Goal: Navigation & Orientation: Find specific page/section

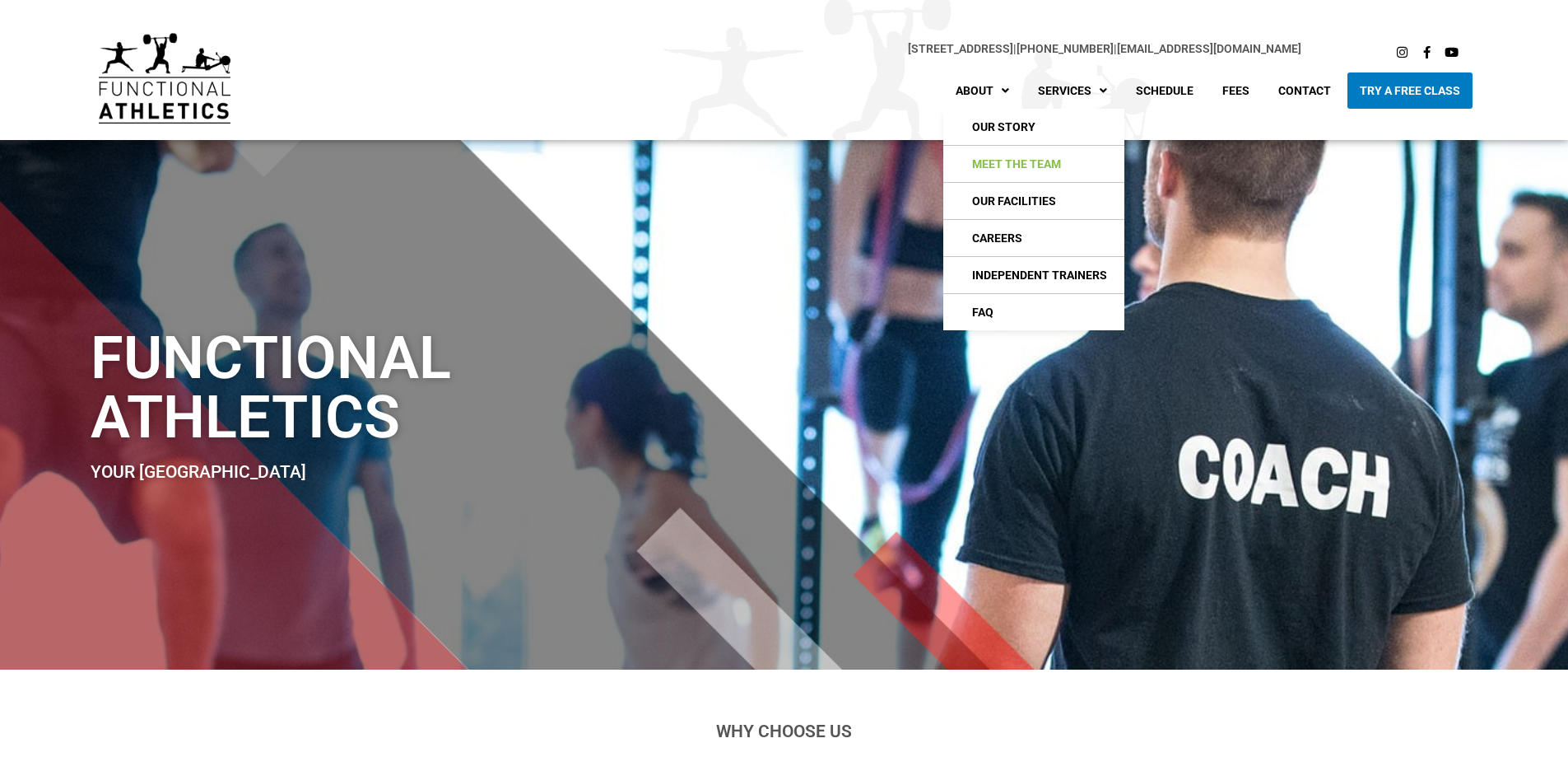
click at [1005, 160] on link "Meet The Team" at bounding box center [1034, 163] width 181 height 36
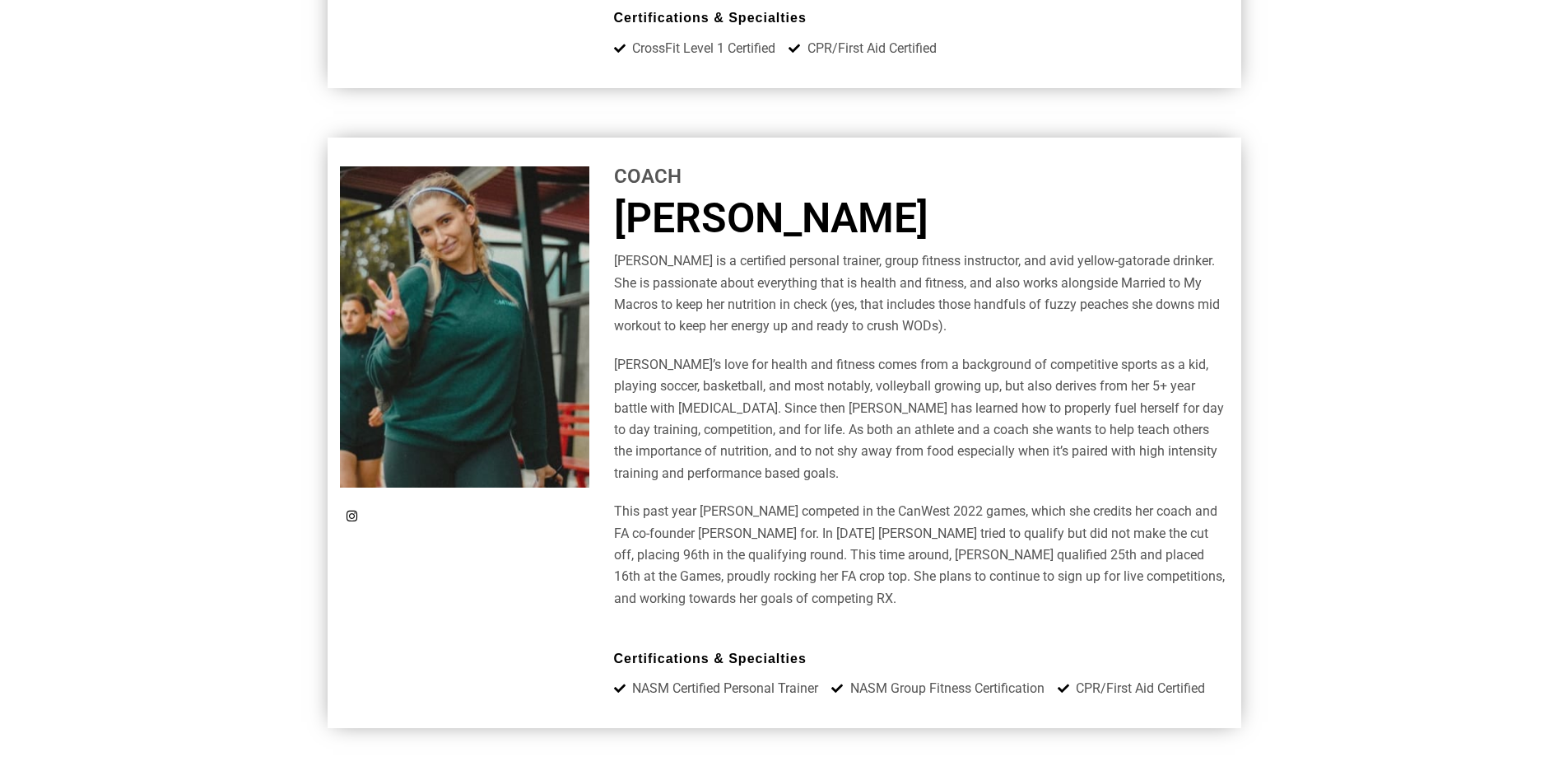
scroll to position [5188, 0]
